Goal: Use online tool/utility

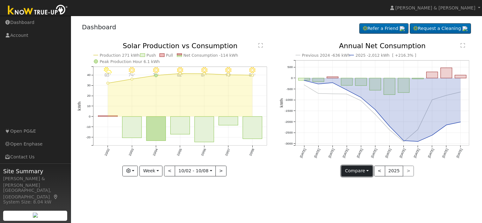
click at [369, 171] on button "Compare" at bounding box center [356, 171] width 31 height 11
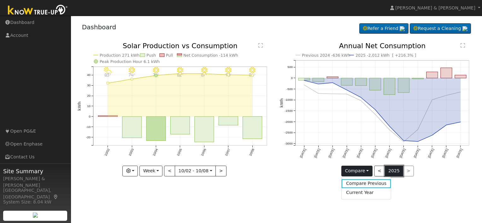
click at [394, 173] on button "2025" at bounding box center [394, 171] width 19 height 11
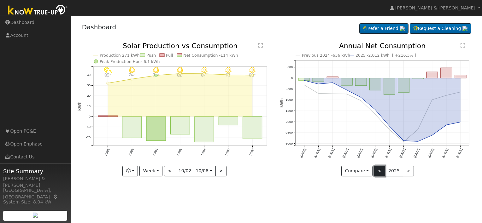
click at [378, 169] on button "<" at bounding box center [379, 171] width 11 height 11
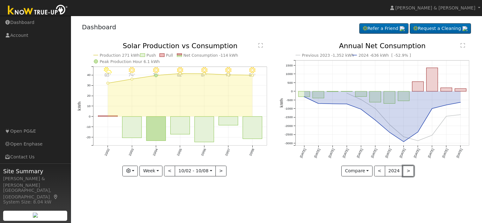
click at [407, 172] on button ">" at bounding box center [408, 171] width 11 height 11
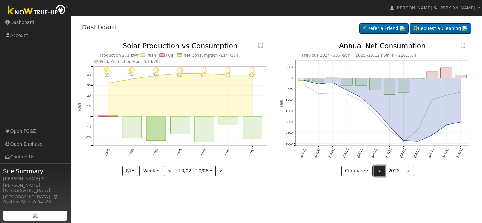
click at [377, 171] on button "<" at bounding box center [379, 171] width 11 height 11
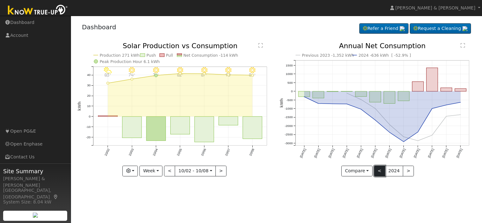
click at [380, 174] on button "<" at bounding box center [379, 171] width 11 height 11
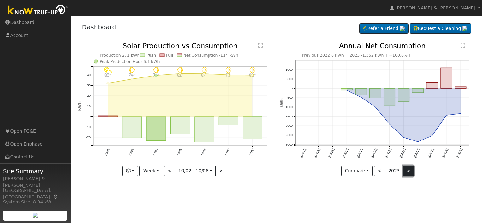
click at [406, 174] on button ">" at bounding box center [408, 171] width 11 height 11
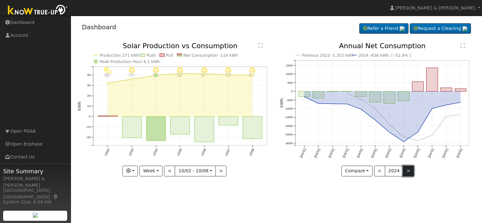
click at [406, 174] on button ">" at bounding box center [408, 171] width 11 height 11
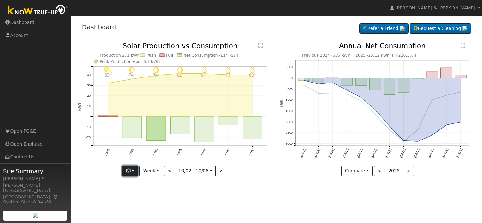
click at [138, 171] on button "button" at bounding box center [129, 171] width 15 height 11
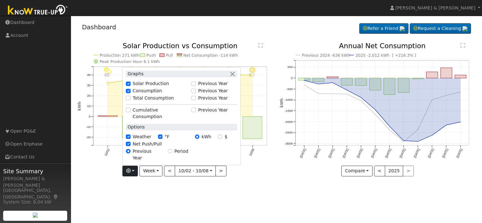
click at [144, 148] on label "Net Push/Pull" at bounding box center [147, 144] width 29 height 7
click at [130, 146] on input "Net Push/Pull" at bounding box center [128, 144] width 4 height 4
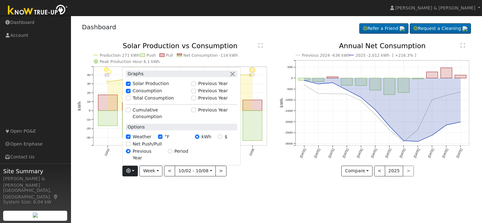
click at [144, 148] on label "Net Push/Pull" at bounding box center [147, 144] width 29 height 7
click at [130, 146] on input "Net Push/Pull" at bounding box center [128, 144] width 4 height 4
checkbox input "true"
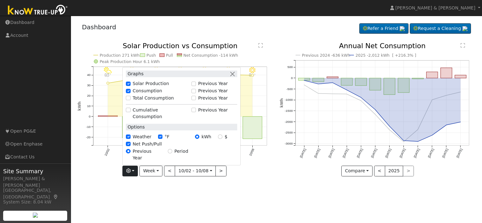
click at [155, 120] on label "Cumulative Consumption" at bounding box center [161, 113] width 56 height 13
click at [130, 112] on input "Cumulative Consumption" at bounding box center [128, 110] width 4 height 4
checkbox input "true"
checkbox input "false"
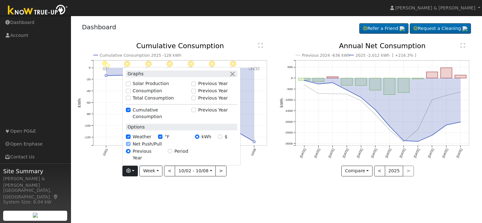
click at [155, 120] on label "Cumulative Consumption" at bounding box center [161, 113] width 56 height 13
click at [130, 112] on input "Cumulative Consumption" at bounding box center [128, 110] width 4 height 4
checkbox input "false"
checkbox input "true"
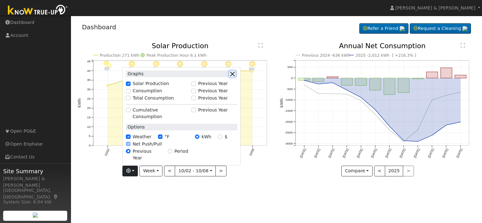
click at [236, 77] on button "button" at bounding box center [232, 74] width 7 height 7
